Goal: Task Accomplishment & Management: Manage account settings

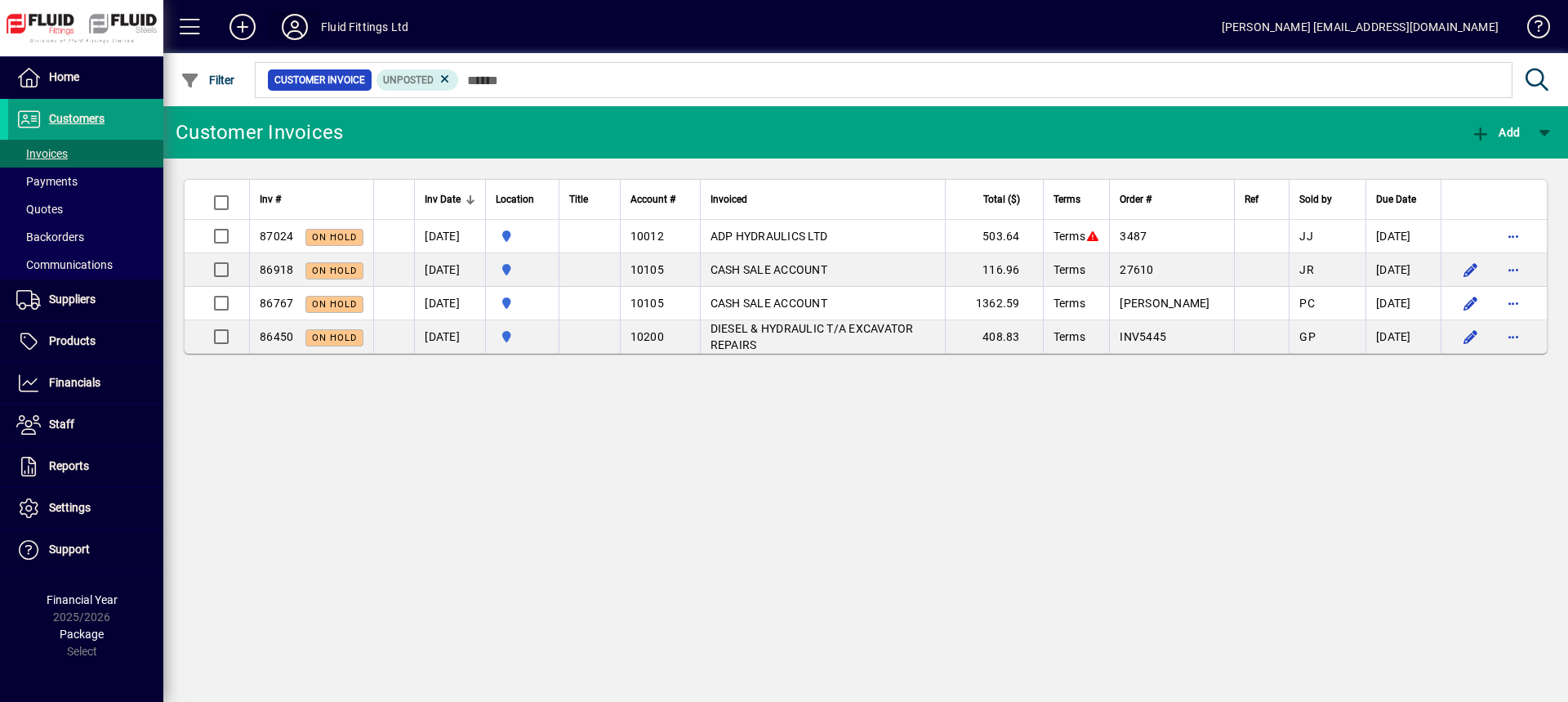
click at [294, 28] on icon at bounding box center [294, 27] width 33 height 26
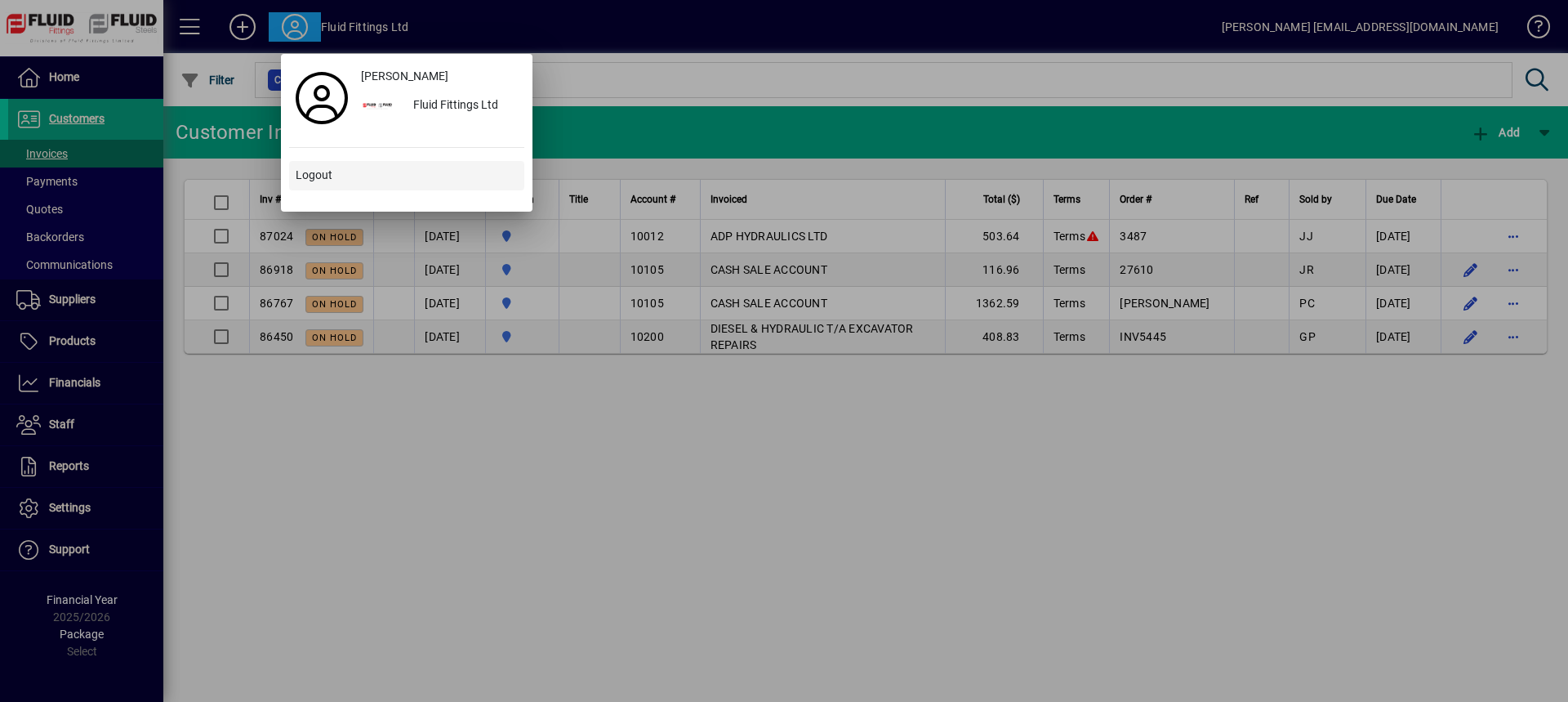
click at [322, 174] on span "Logout" at bounding box center [313, 175] width 37 height 17
